Goal: Book appointment/travel/reservation

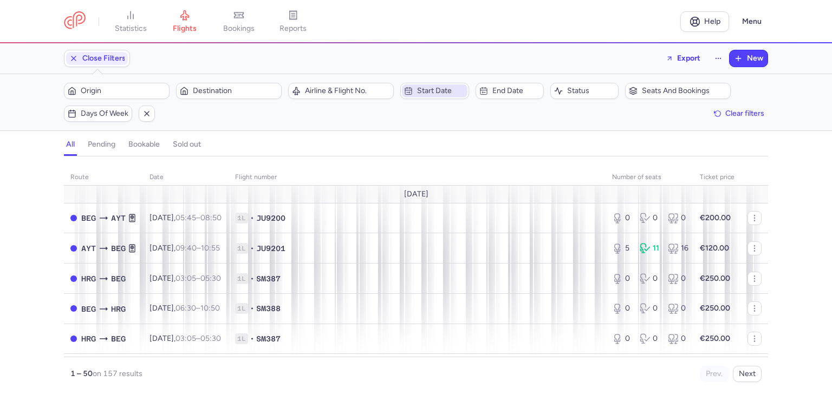
click at [439, 92] on span "Start date" at bounding box center [441, 91] width 48 height 9
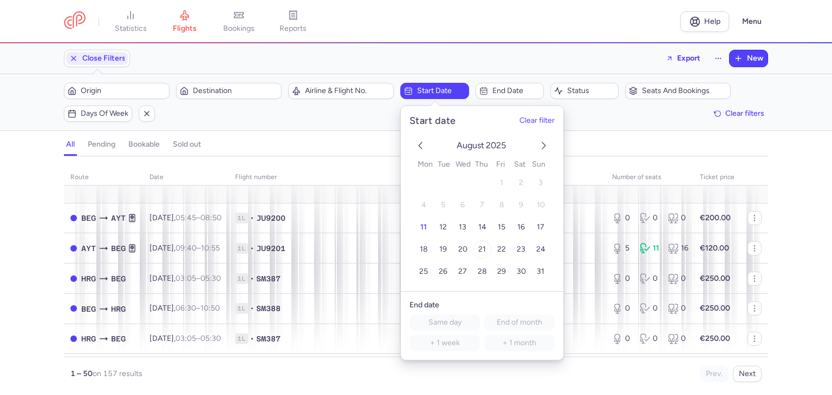
click at [477, 247] on button "21" at bounding box center [482, 249] width 19 height 19
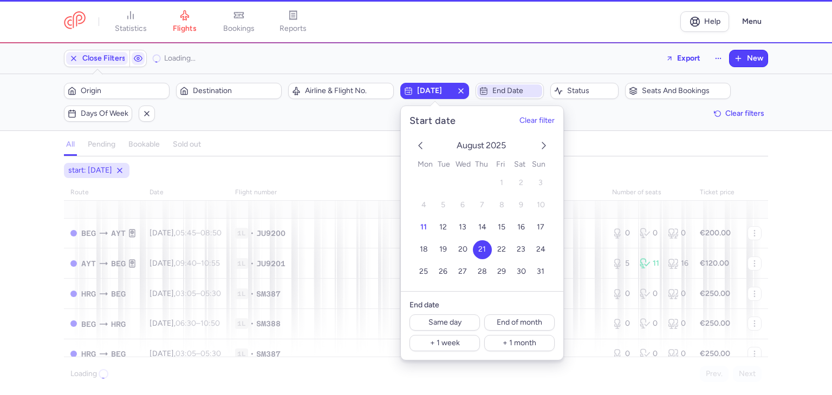
click at [504, 93] on span "End date" at bounding box center [516, 91] width 48 height 9
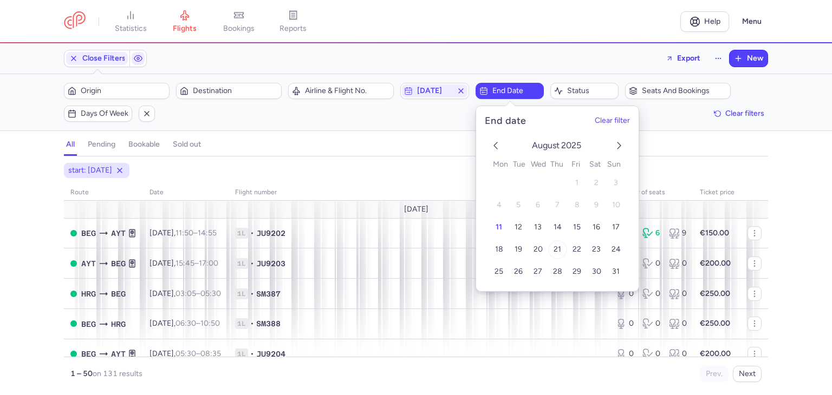
click at [557, 251] on span "21" at bounding box center [557, 249] width 8 height 9
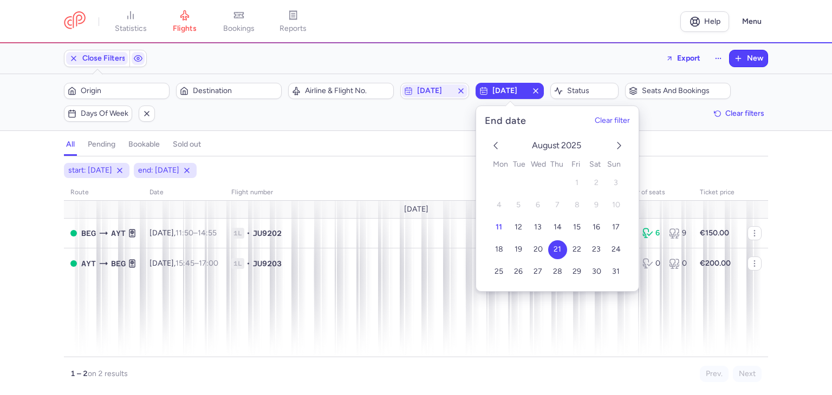
click at [17, 253] on div "start: [DATE] end: [DATE] route date Flight number number of seats Ticket price…" at bounding box center [416, 279] width 832 height 232
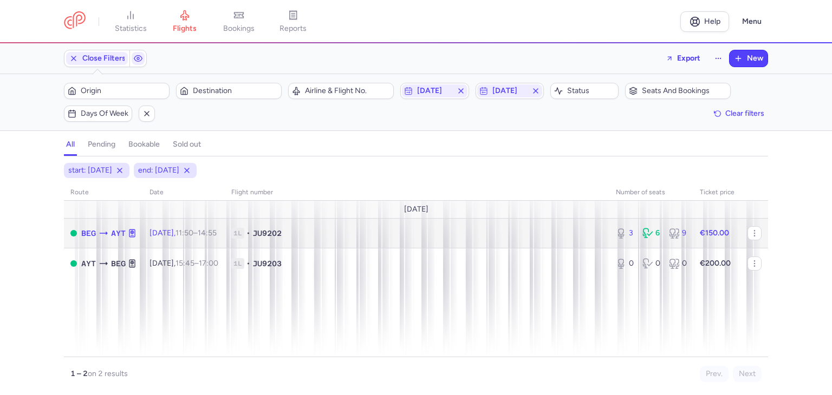
click at [362, 237] on span "1L • JU9202" at bounding box center [416, 233] width 371 height 11
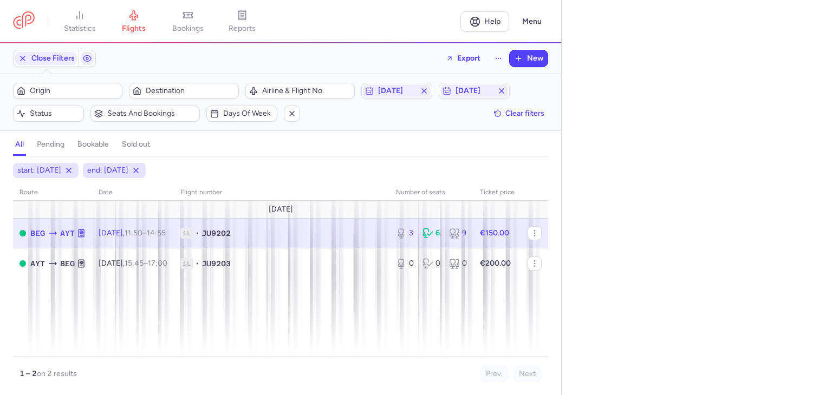
select select "days"
